Goal: Complete application form

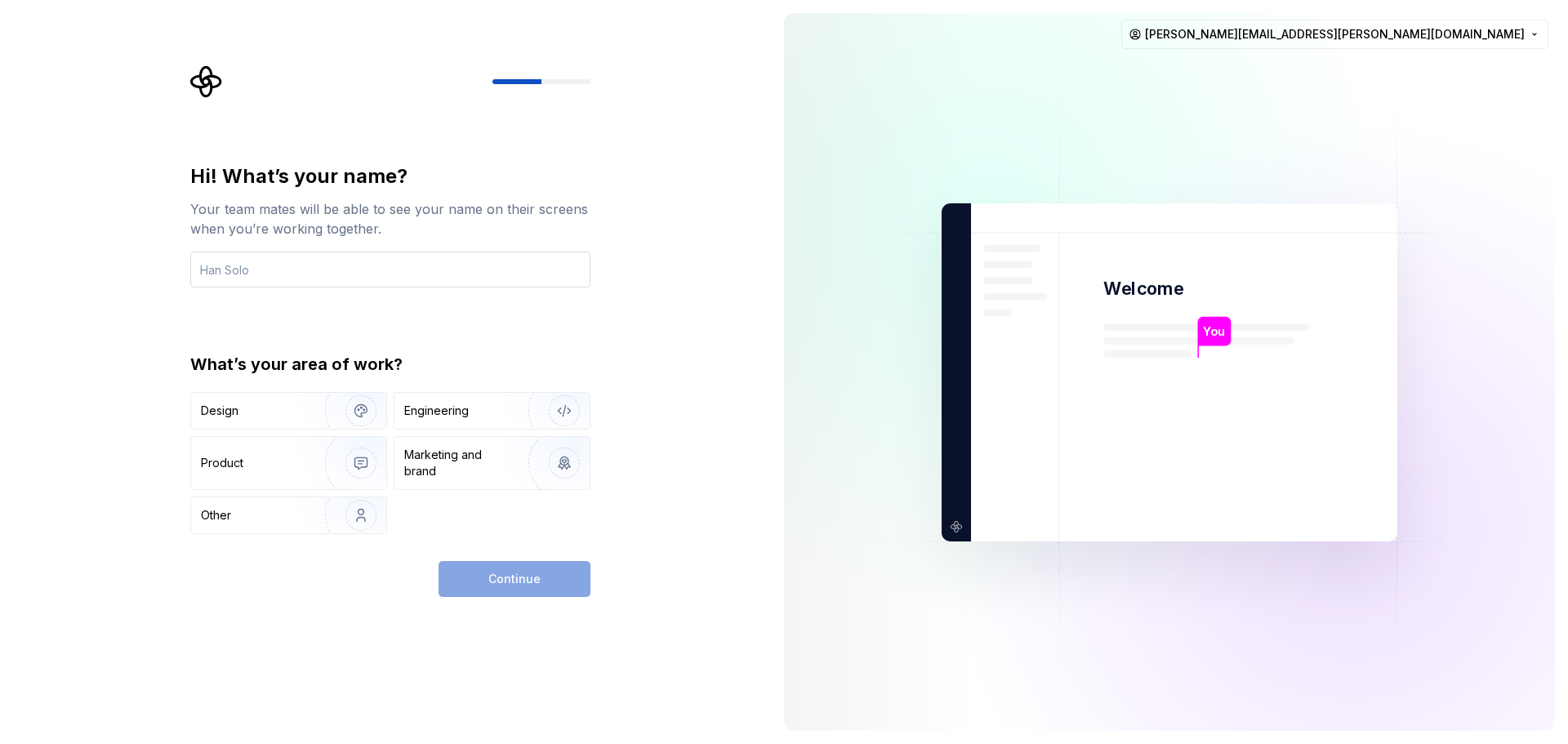
click at [470, 260] on input "text" at bounding box center [390, 270] width 400 height 36
type input "Luisa"
click at [270, 471] on div "Product" at bounding box center [255, 463] width 107 height 17
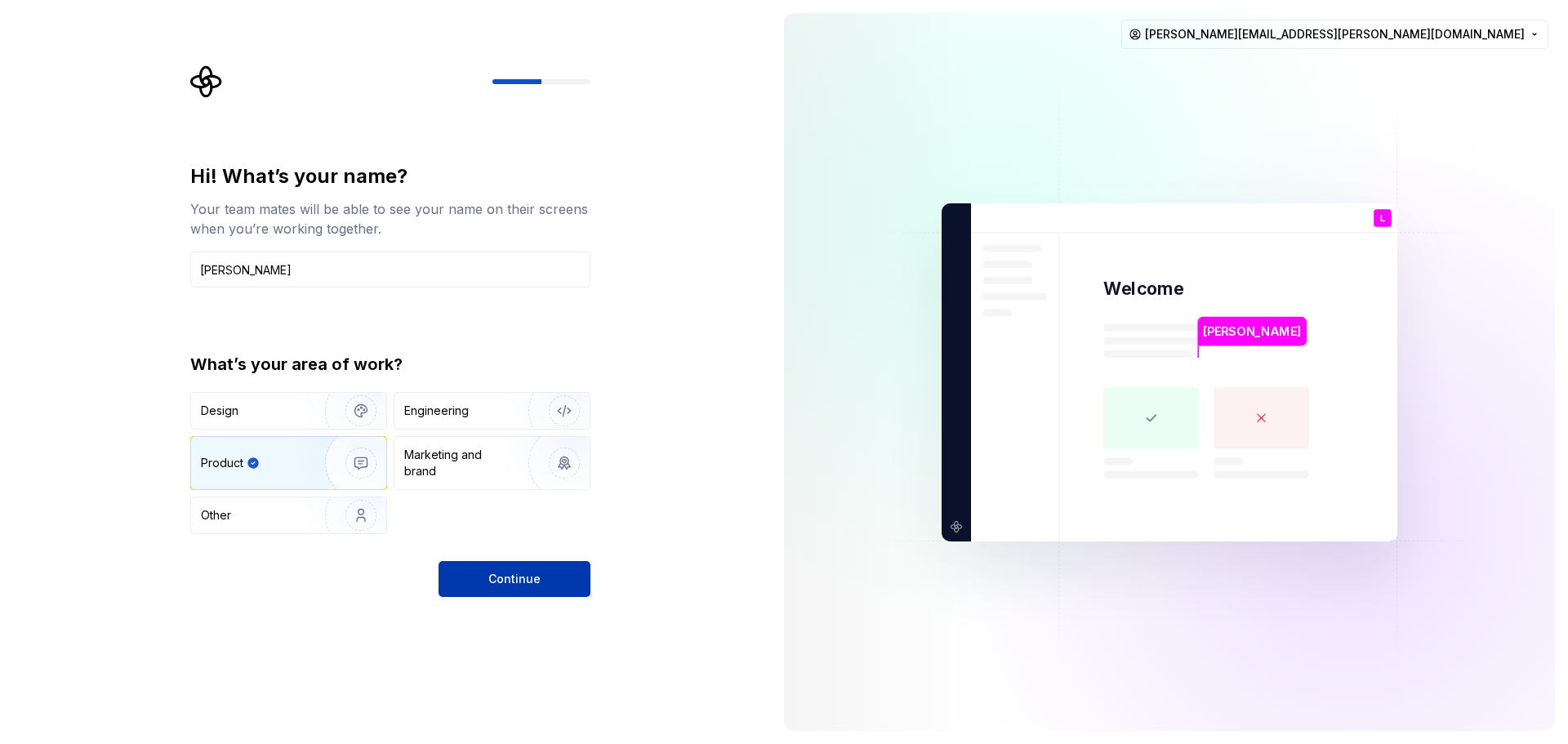
click at [536, 570] on button "Continue" at bounding box center [514, 579] width 152 height 36
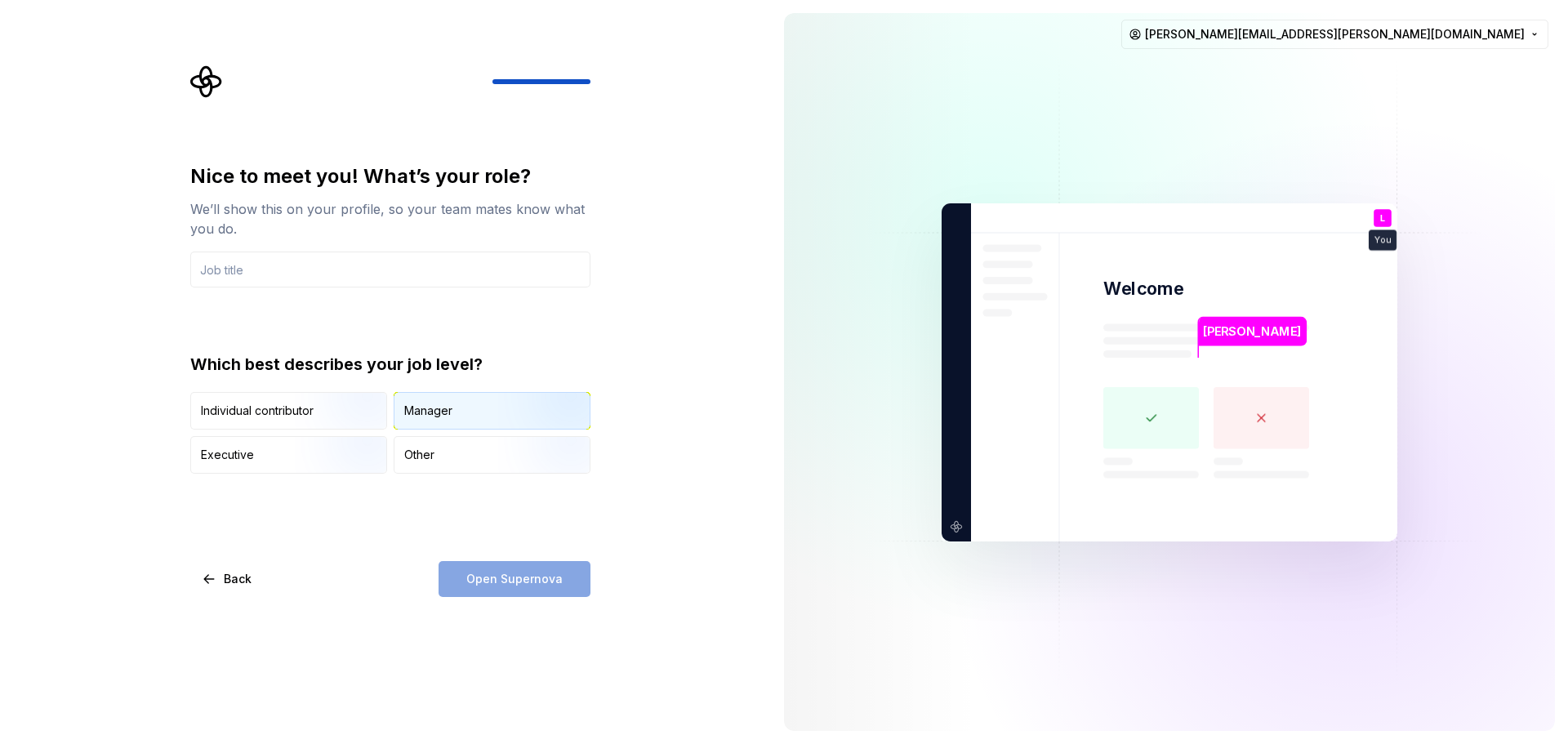
click at [426, 407] on div "Manager" at bounding box center [428, 411] width 48 height 17
click at [1536, 38] on html "Nice to meet you! What’s your role? We’ll show this on your profile, so your te…" at bounding box center [784, 372] width 1568 height 744
